Goal: Participate in discussion

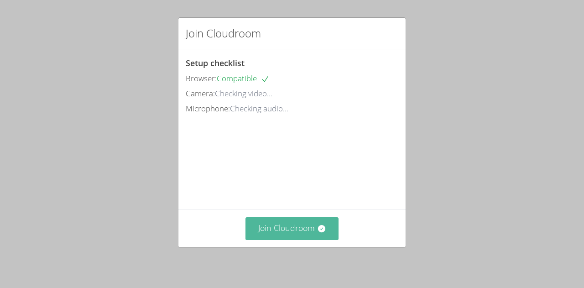
click at [273, 229] on button "Join Cloudroom" at bounding box center [292, 228] width 94 height 22
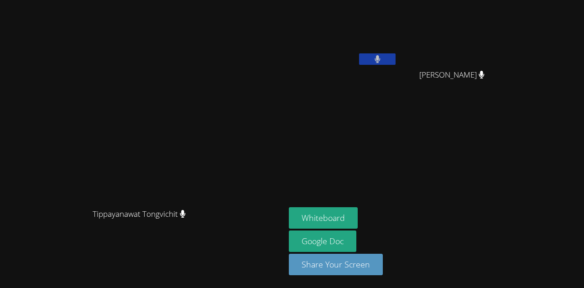
click at [467, 157] on aside "Naicha [PERSON_NAME] [PERSON_NAME] [PERSON_NAME] Google Doc Share Your Screen" at bounding box center [399, 144] width 228 height 288
click at [211, 149] on video at bounding box center [142, 125] width 137 height 156
click at [396, 61] on button at bounding box center [377, 58] width 36 height 11
click at [211, 176] on video at bounding box center [142, 125] width 137 height 156
click at [396, 54] on button at bounding box center [377, 58] width 36 height 11
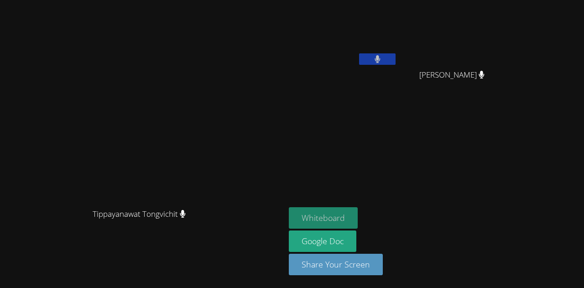
click at [358, 210] on button "Whiteboard" at bounding box center [323, 217] width 69 height 21
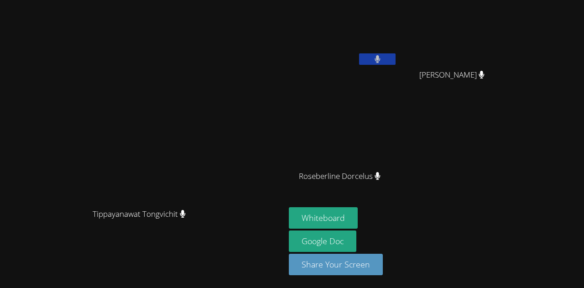
click at [289, 207] on button "Whiteboard" at bounding box center [323, 217] width 69 height 21
click at [396, 57] on button at bounding box center [377, 58] width 36 height 11
click at [382, 62] on icon at bounding box center [378, 59] width 10 height 8
click at [396, 57] on button at bounding box center [377, 58] width 36 height 11
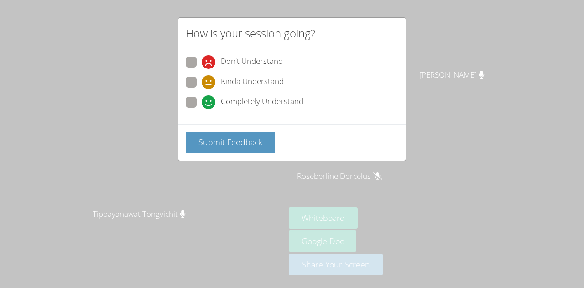
click at [202, 89] on span at bounding box center [202, 89] width 0 height 0
click at [202, 79] on input "Kinda Understand" at bounding box center [206, 81] width 8 height 8
radio input "true"
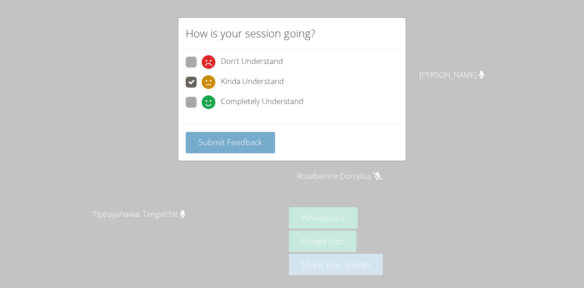
click at [240, 136] on span "Submit Feedback" at bounding box center [230, 141] width 64 height 11
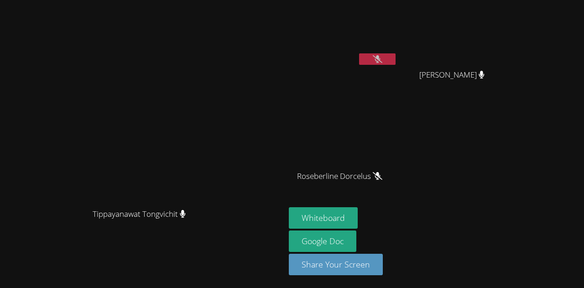
click at [396, 54] on button at bounding box center [377, 58] width 36 height 11
click at [396, 53] on button at bounding box center [377, 58] width 36 height 11
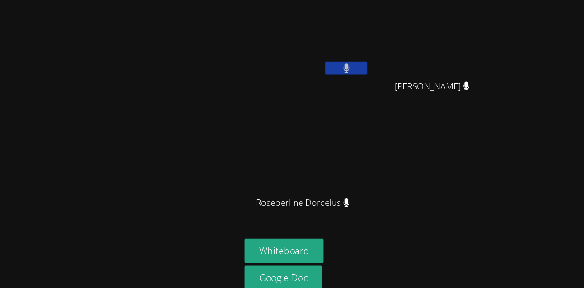
click at [396, 58] on button at bounding box center [377, 58] width 36 height 11
